Goal: Find specific fact: Find specific fact

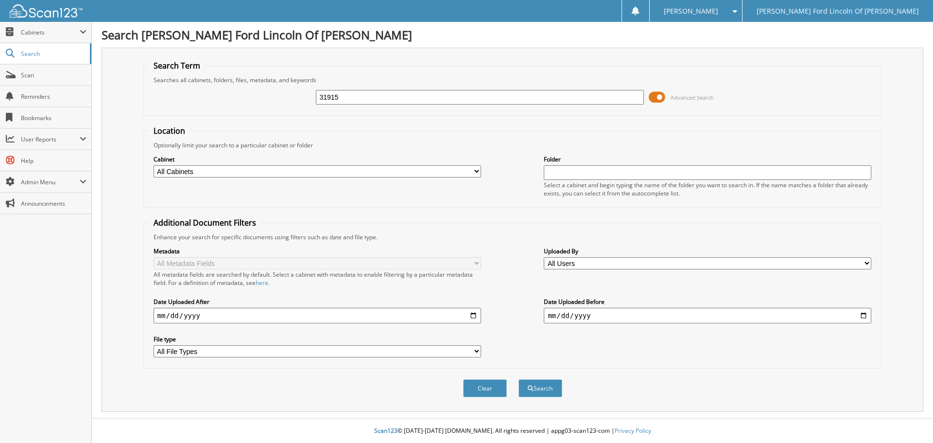
type input "31915"
click at [519, 379] on button "Search" at bounding box center [541, 388] width 44 height 18
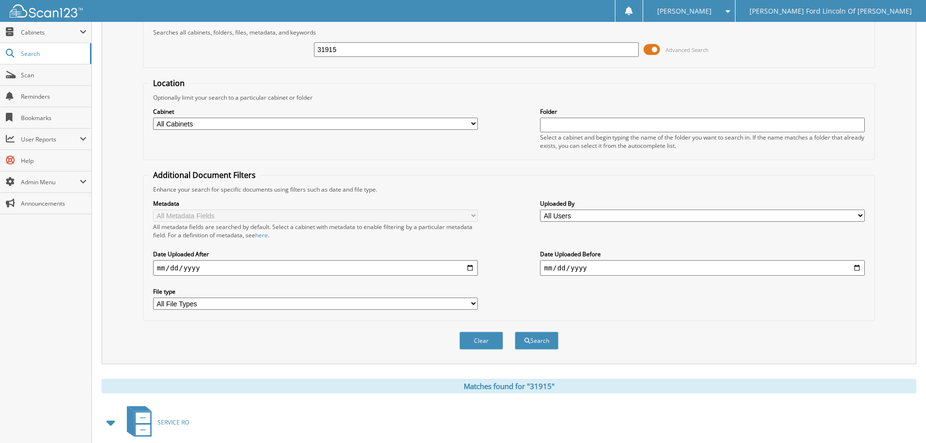
scroll to position [243, 0]
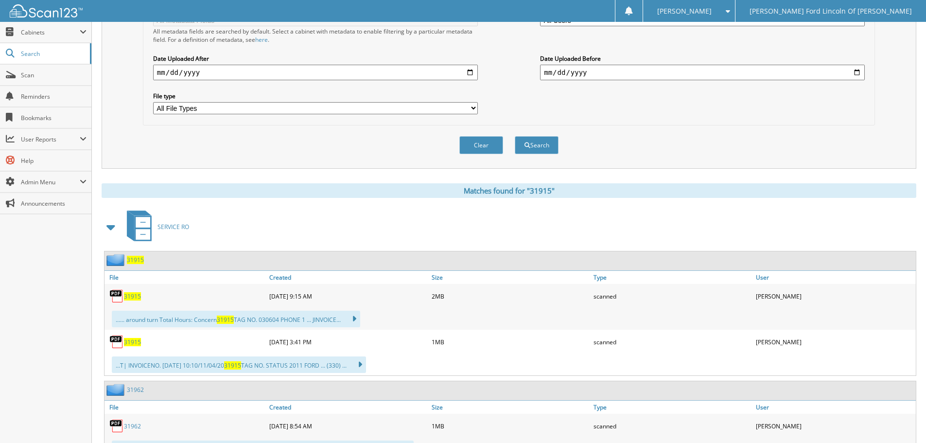
click at [138, 298] on span "31915" at bounding box center [132, 296] width 17 height 8
